Goal: Transaction & Acquisition: Purchase product/service

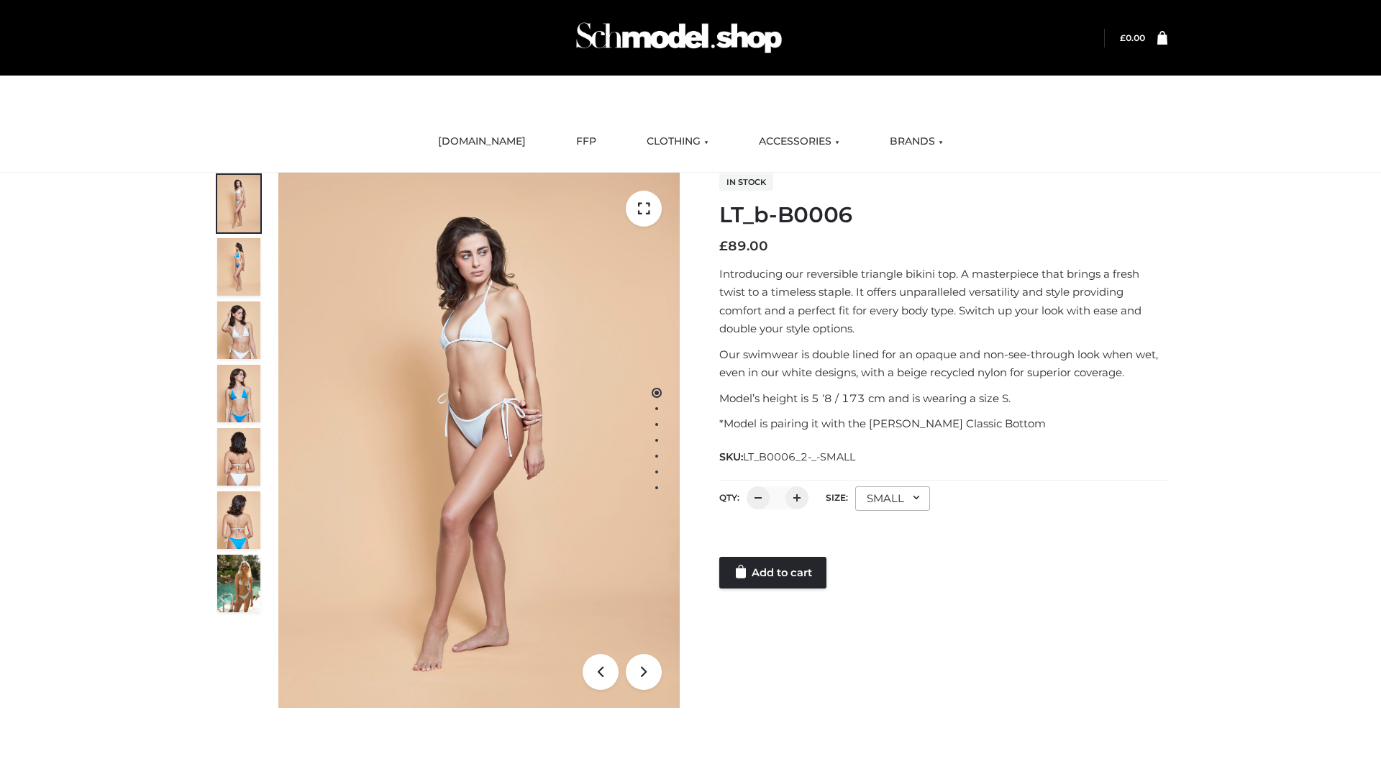
click at [774, 573] on link "Add to cart" at bounding box center [772, 573] width 107 height 32
